Goal: Task Accomplishment & Management: Manage account settings

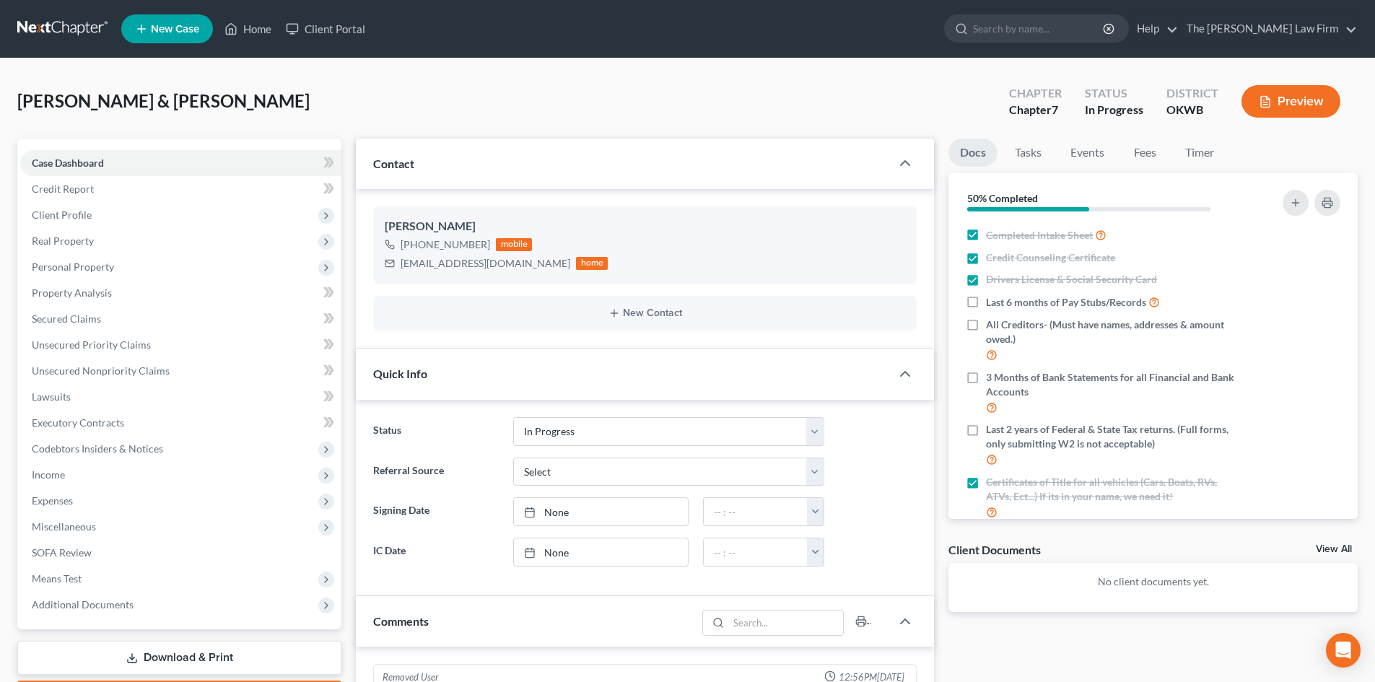
select select "4"
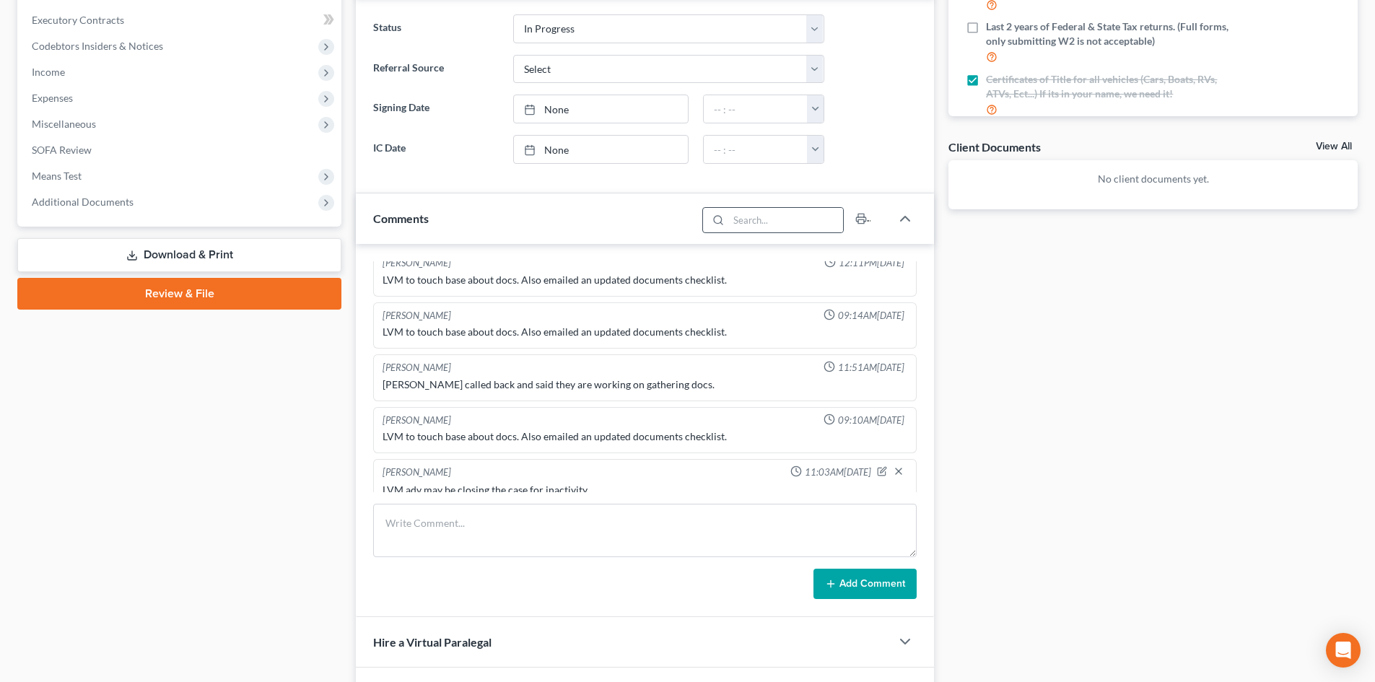
scroll to position [545, 0]
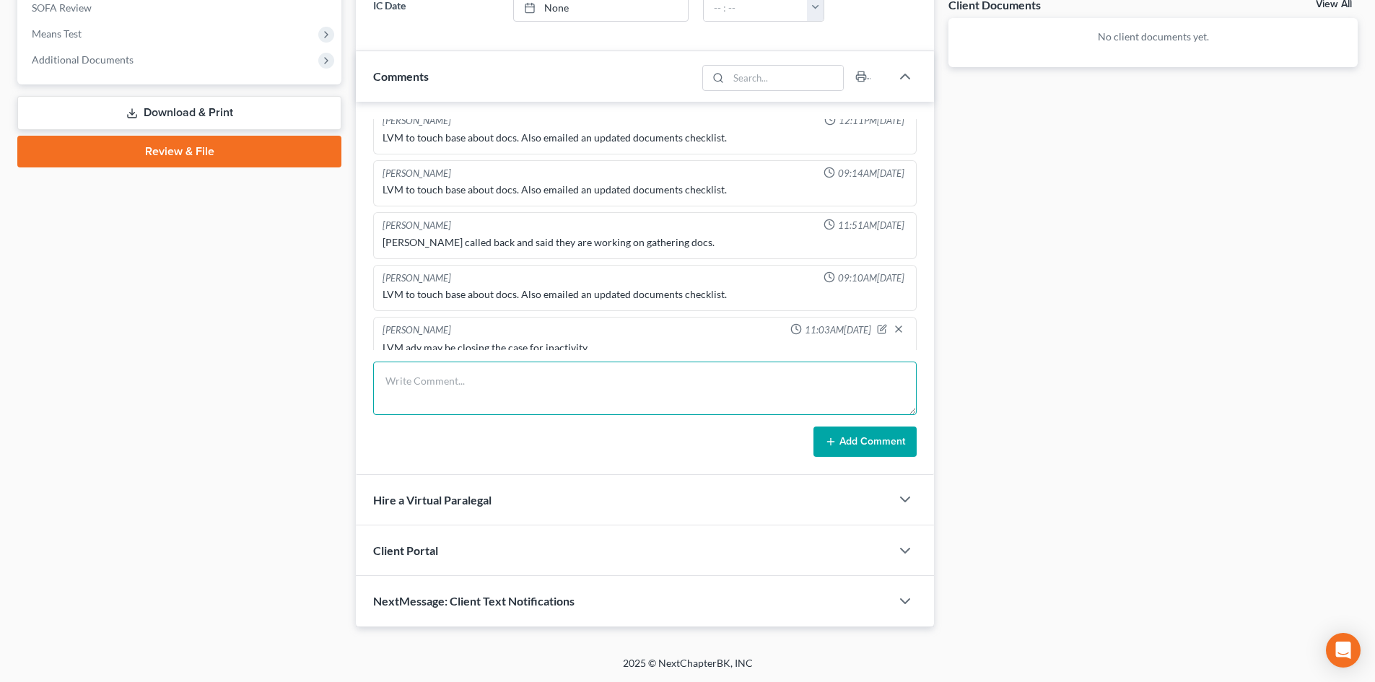
click at [419, 384] on textarea at bounding box center [645, 388] width 544 height 53
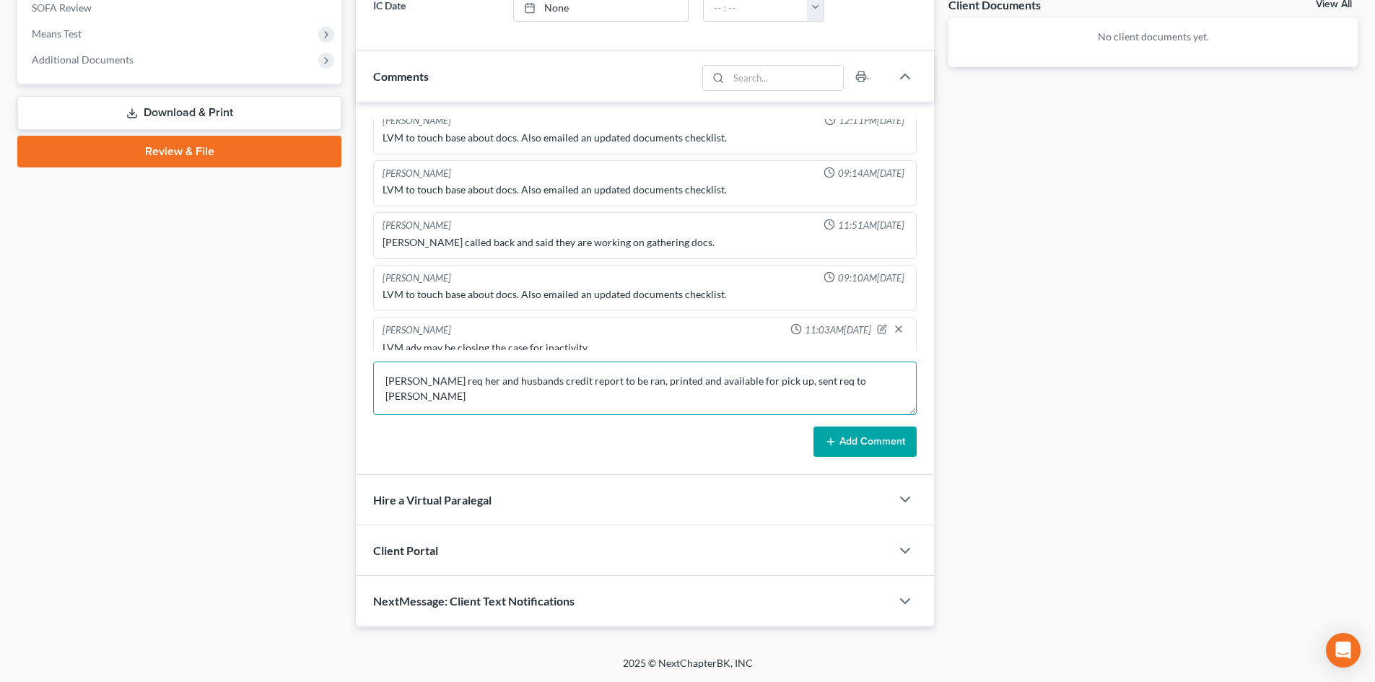
type textarea "[PERSON_NAME] req her and husbands credit report to be ran, printed and availab…"
click at [880, 444] on button "Add Comment" at bounding box center [865, 442] width 103 height 30
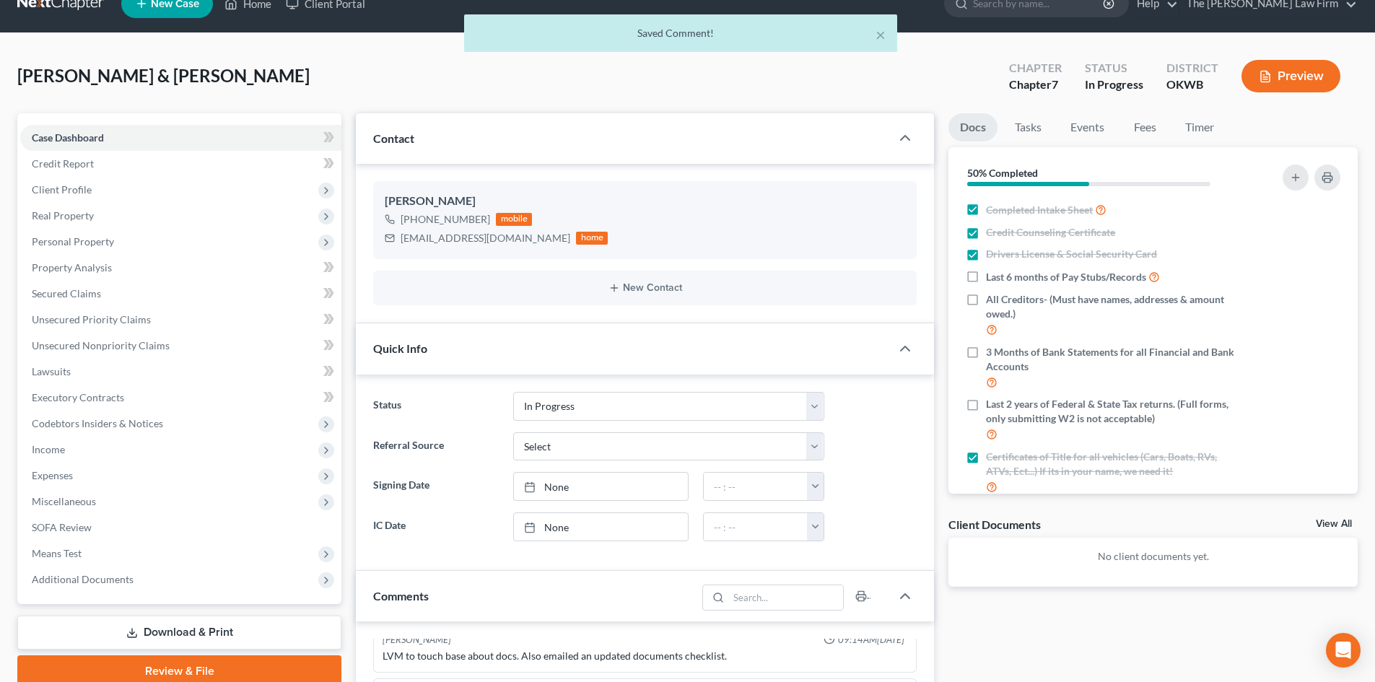
scroll to position [0, 0]
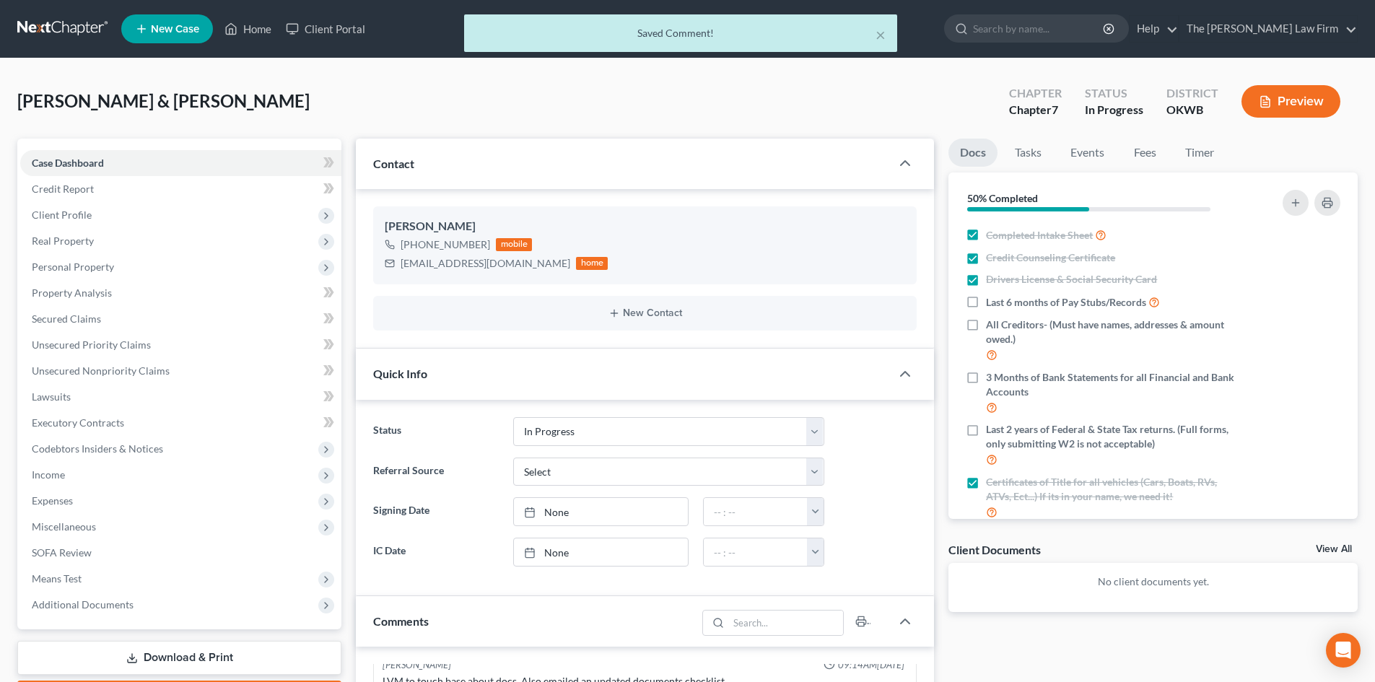
click at [1066, 31] on div "× Saved Comment!" at bounding box center [680, 36] width 1375 height 45
click at [1060, 30] on div "× Saved Comment!" at bounding box center [680, 36] width 1375 height 45
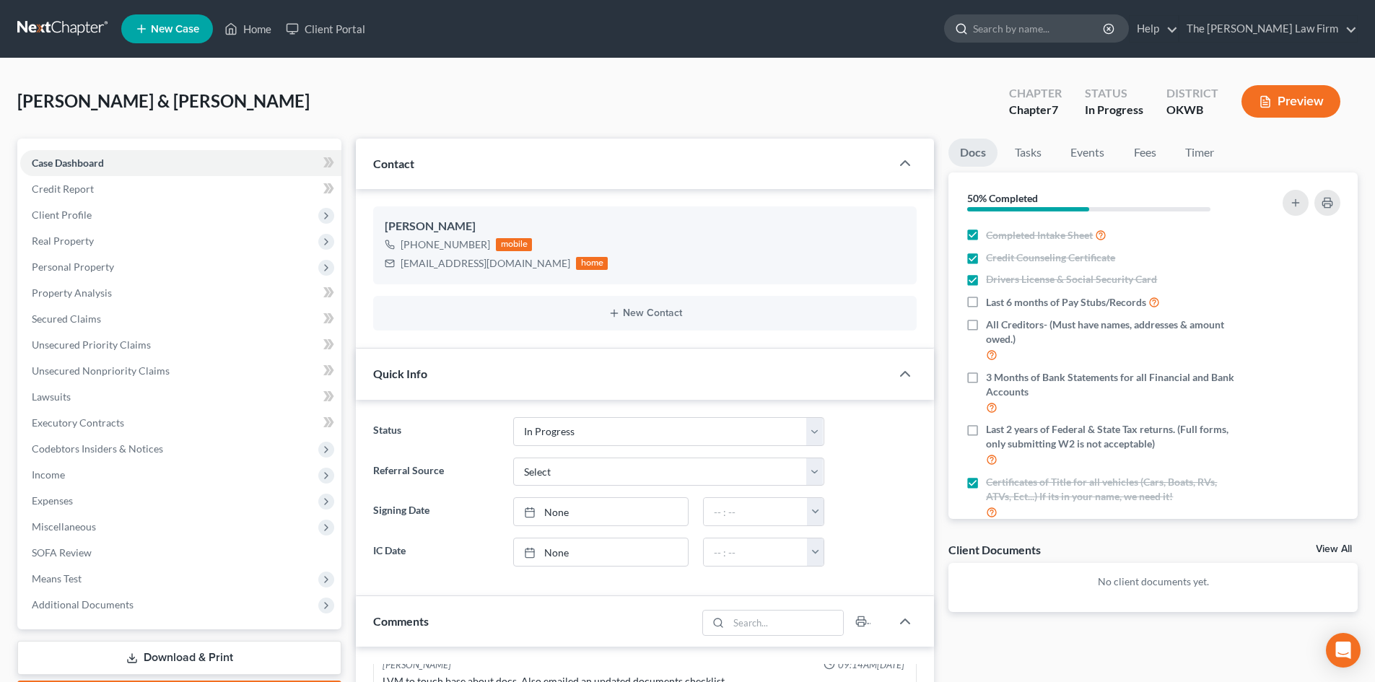
click at [1048, 30] on input "search" at bounding box center [1039, 28] width 132 height 27
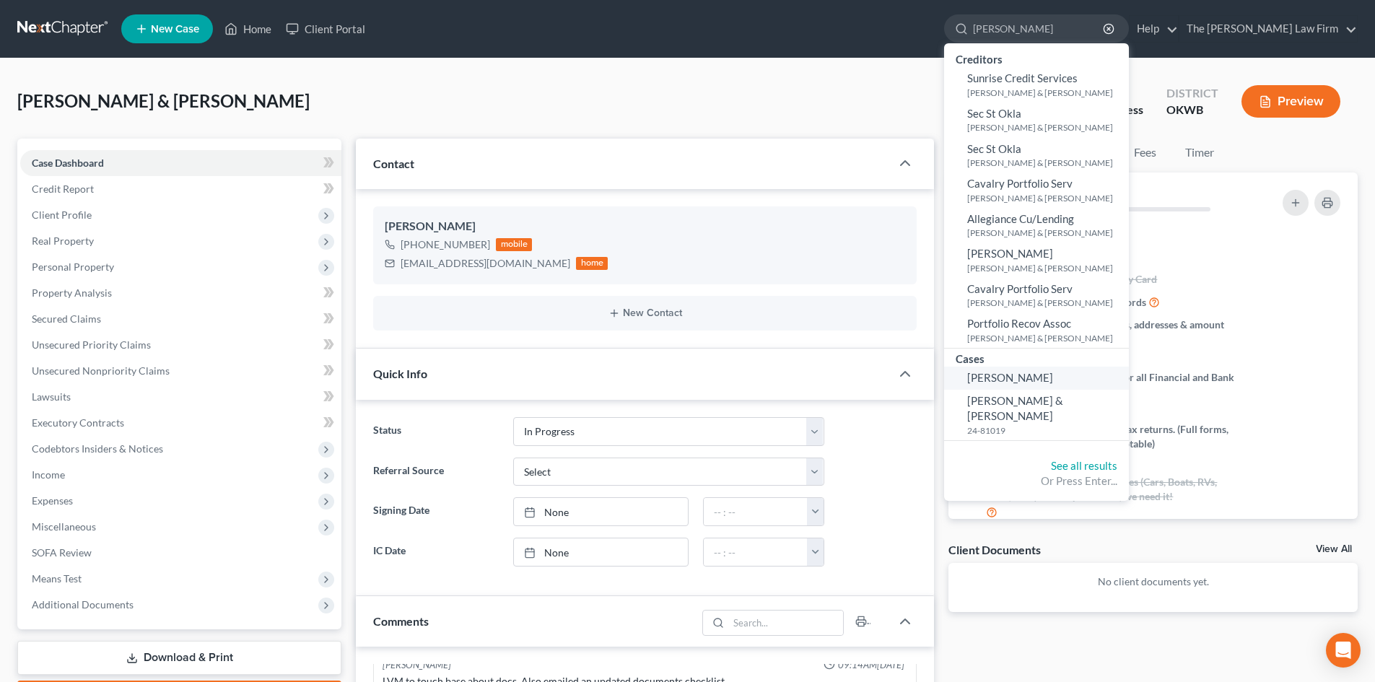
type input "[PERSON_NAME]"
click at [1053, 377] on span "[PERSON_NAME]" at bounding box center [1011, 377] width 86 height 13
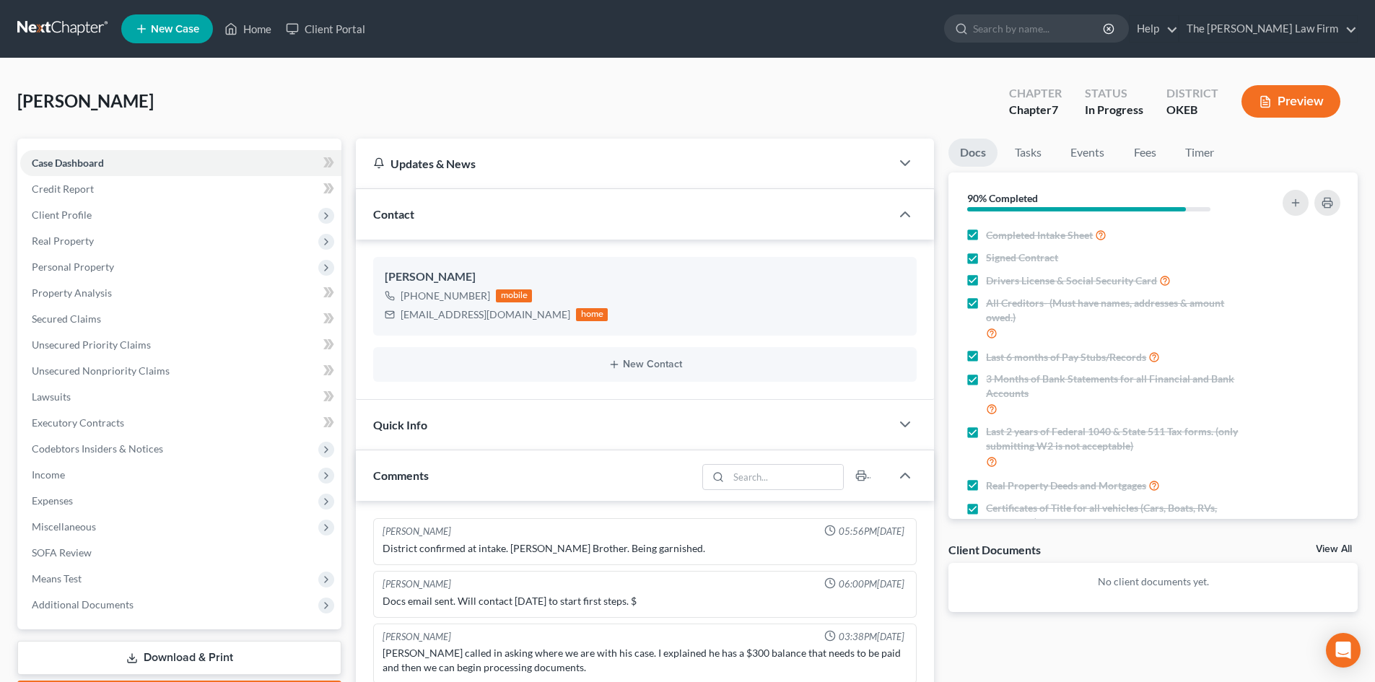
scroll to position [1113, 0]
